Goal: Browse casually: Explore the website without a specific task or goal

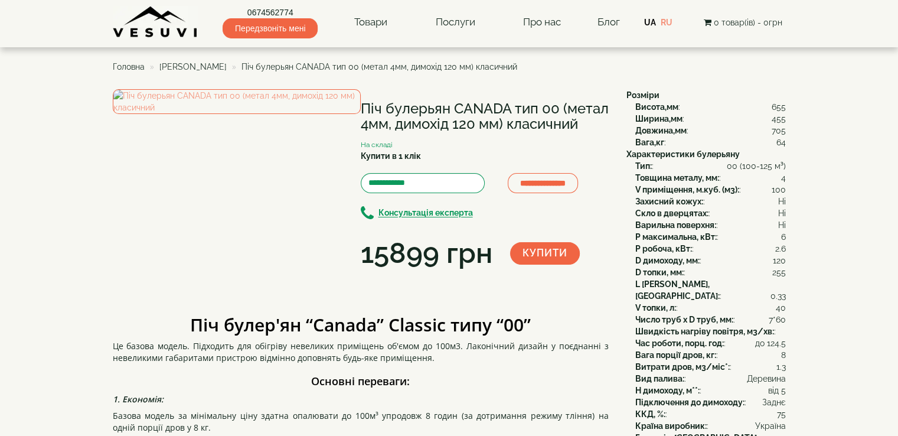
click at [142, 27] on img at bounding box center [156, 22] width 86 height 32
